Goal: Information Seeking & Learning: Check status

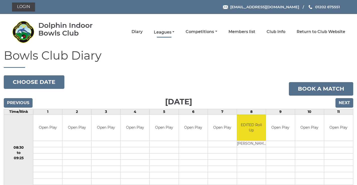
click at [163, 33] on link "Leagues" at bounding box center [164, 33] width 21 height 6
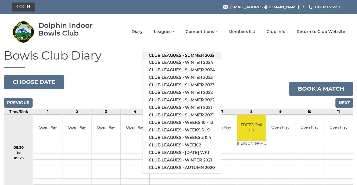
click at [164, 56] on link "Club leagues - Summer 2025" at bounding box center [182, 56] width 78 height 8
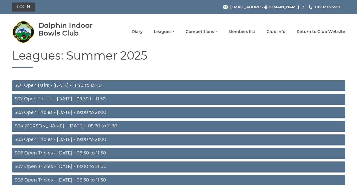
scroll to position [40, 0]
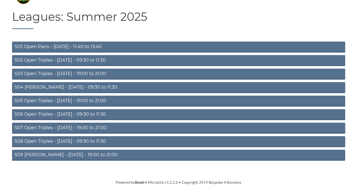
click at [67, 140] on link "S08 Open Triples - Friday - 09:30 to 11:30" at bounding box center [178, 141] width 333 height 11
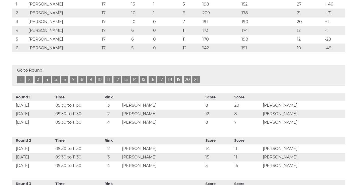
scroll to position [58, 0]
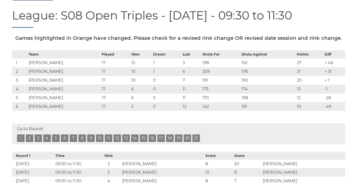
click at [169, 142] on link "18" at bounding box center [170, 139] width 8 height 8
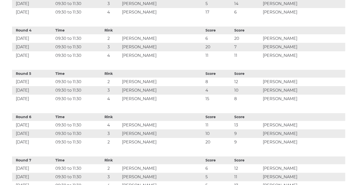
scroll to position [431, 0]
